Goal: Task Accomplishment & Management: Manage account settings

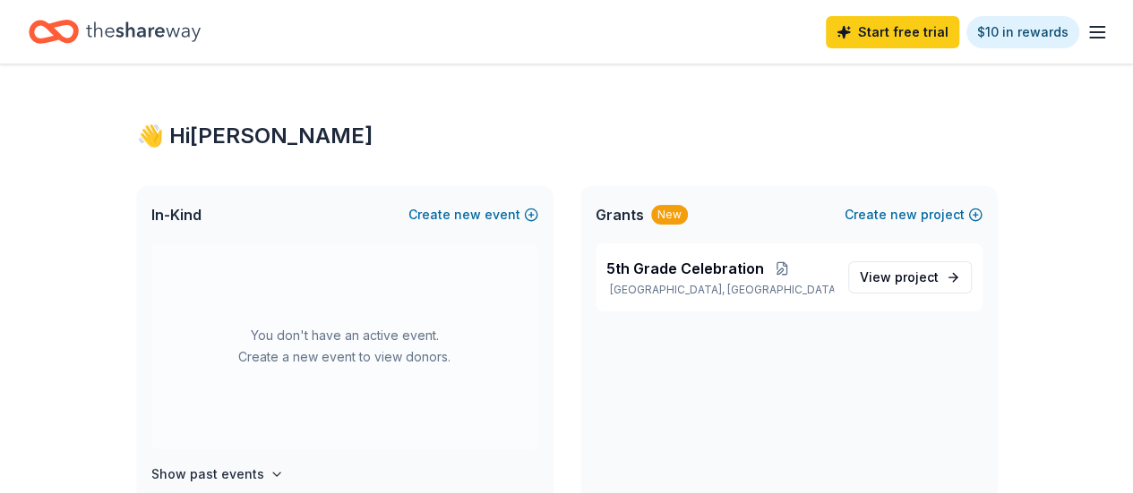
click at [1091, 31] on icon "button" at bounding box center [1096, 31] width 21 height 21
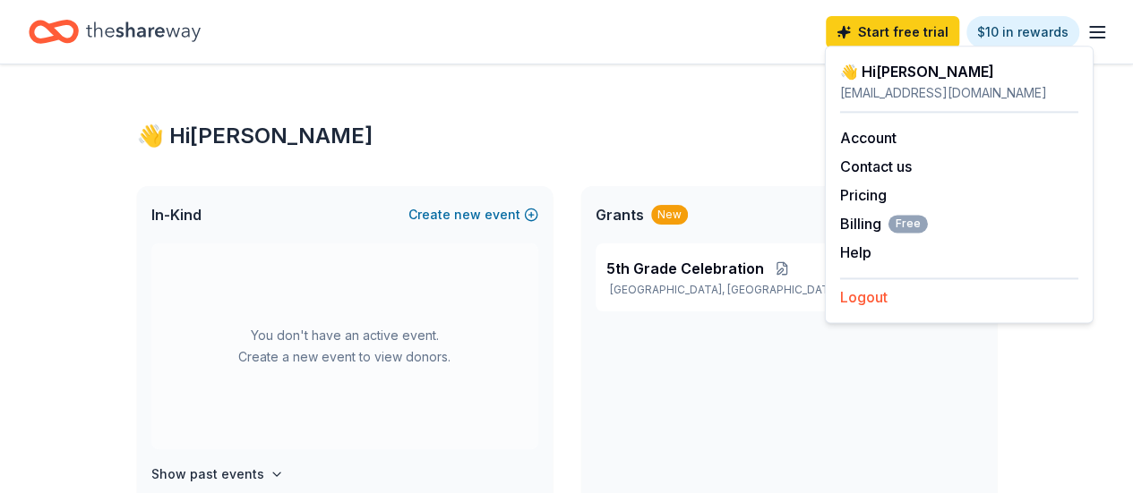
click at [865, 305] on button "Logout" at bounding box center [863, 297] width 47 height 21
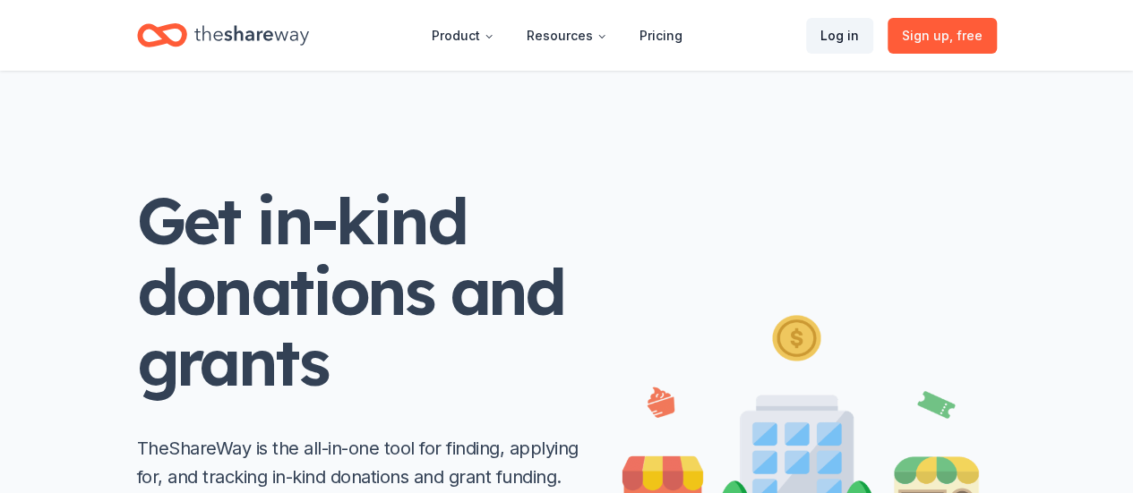
click at [853, 37] on link "Log in" at bounding box center [839, 36] width 67 height 36
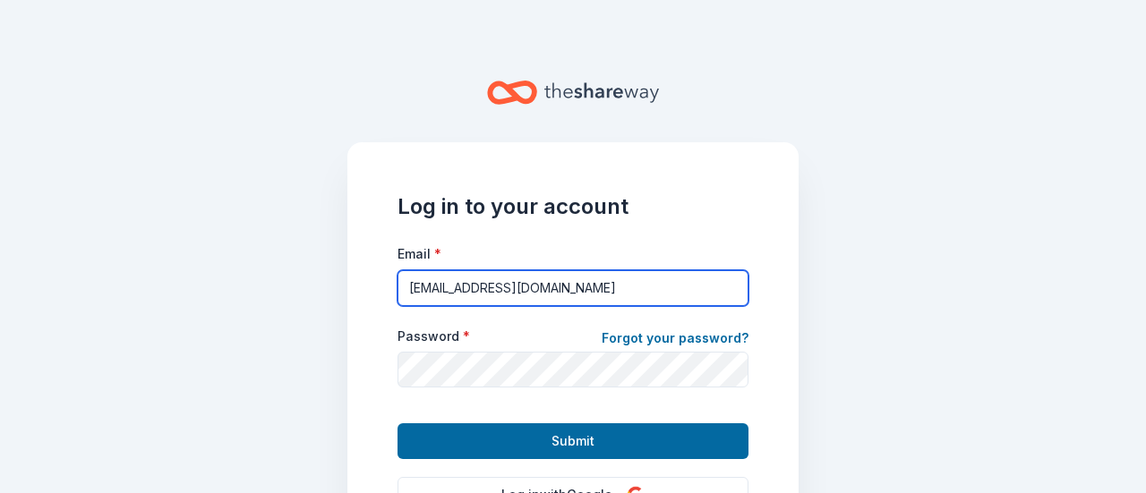
click at [480, 301] on input "[EMAIL_ADDRESS][DOMAIN_NAME]" at bounding box center [573, 288] width 351 height 36
type input "[PERSON_NAME][EMAIL_ADDRESS][DOMAIN_NAME]"
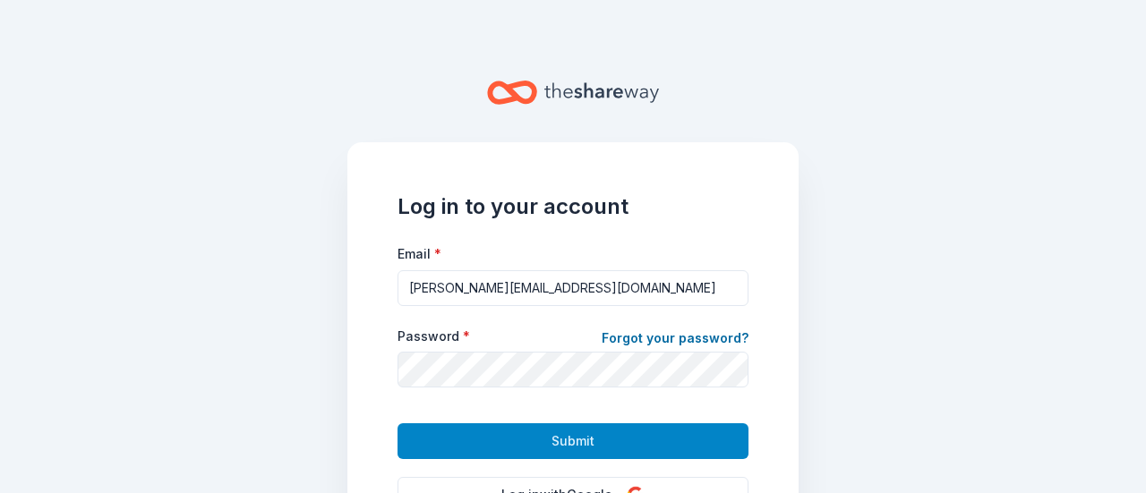
click at [500, 443] on button "Submit" at bounding box center [573, 442] width 351 height 36
